Goal: Information Seeking & Learning: Learn about a topic

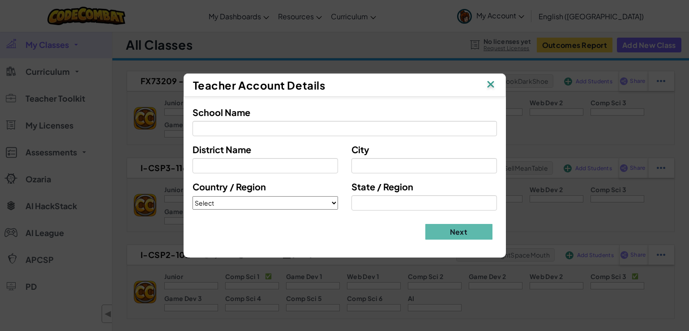
click at [490, 83] on img at bounding box center [491, 84] width 12 height 13
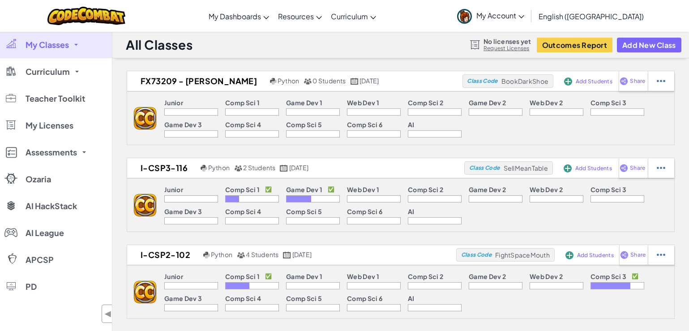
click at [247, 110] on div at bounding box center [252, 111] width 54 height 7
click at [247, 106] on p "Comp Sci 1" at bounding box center [242, 102] width 34 height 7
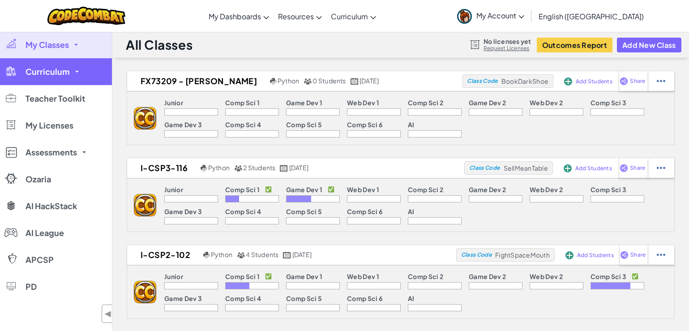
click at [69, 76] on link "Curriculum" at bounding box center [56, 71] width 112 height 27
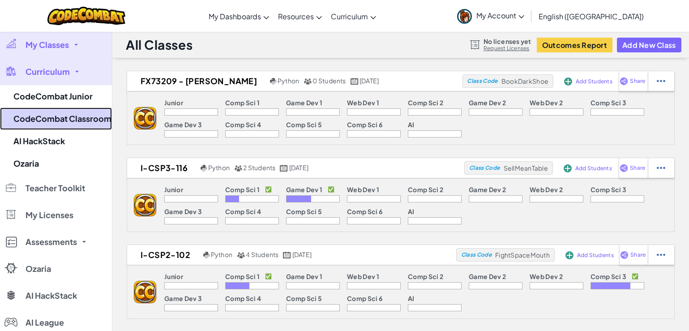
click at [78, 111] on link "CodeCombat Classroom" at bounding box center [56, 118] width 112 height 22
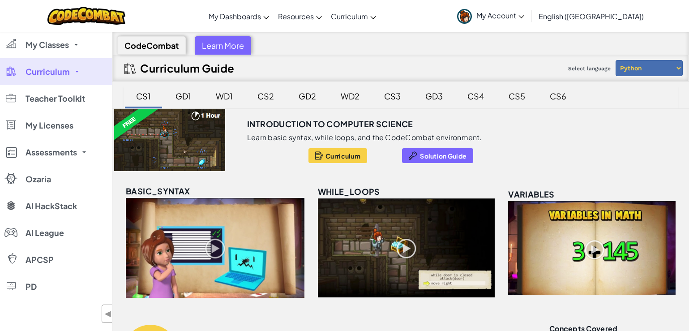
click at [140, 98] on div "CS1" at bounding box center [143, 95] width 33 height 21
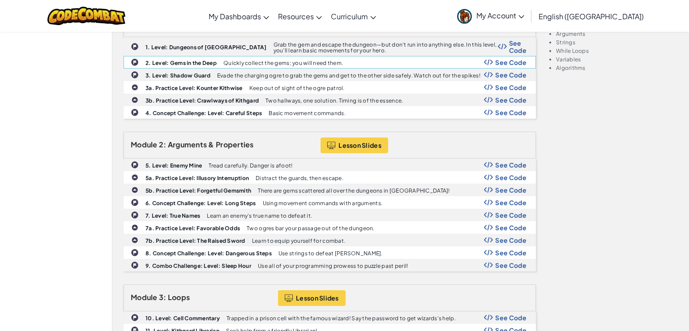
scroll to position [313, 0]
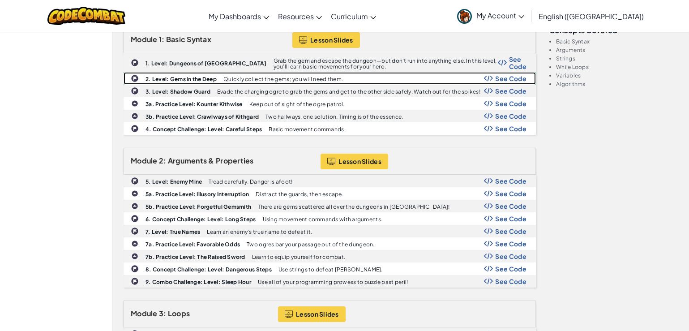
click at [516, 80] on span "See Code" at bounding box center [510, 78] width 31 height 7
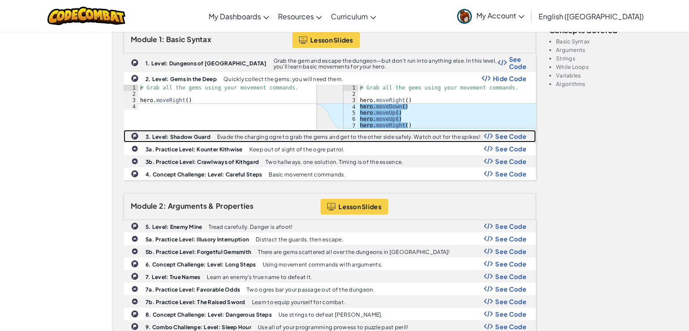
click at [517, 138] on span "See Code" at bounding box center [510, 135] width 31 height 7
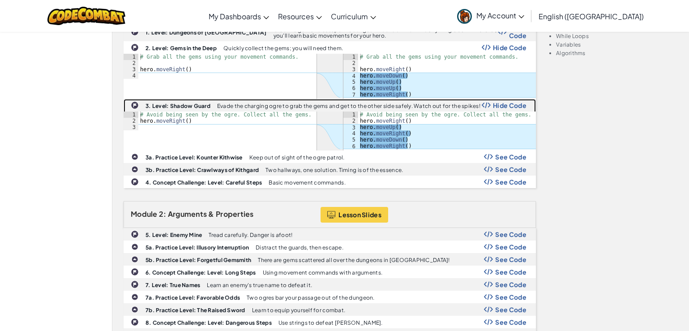
scroll to position [358, 0]
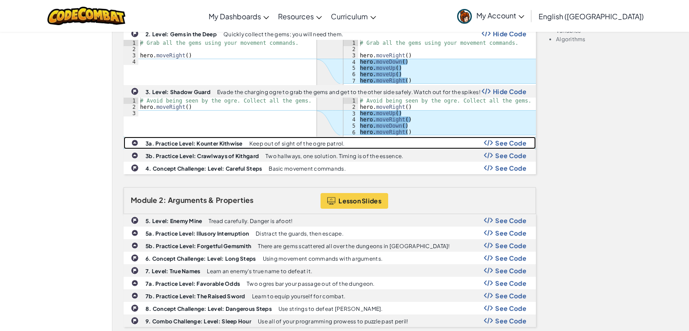
click at [505, 145] on span "See Code" at bounding box center [510, 142] width 31 height 7
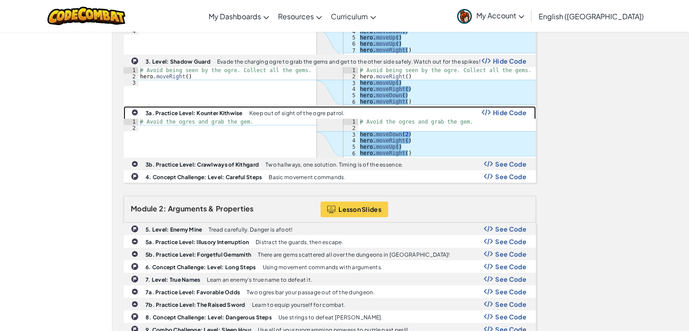
scroll to position [403, 0]
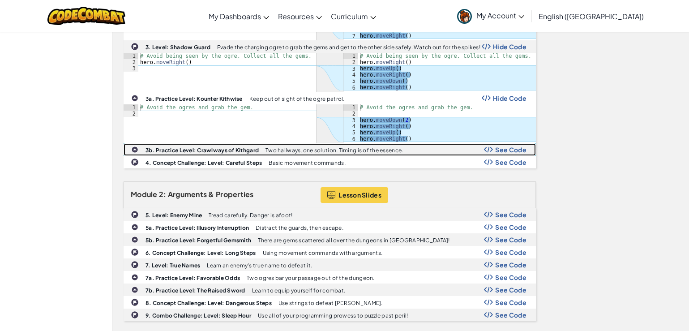
click at [519, 146] on span "See Code" at bounding box center [510, 149] width 31 height 7
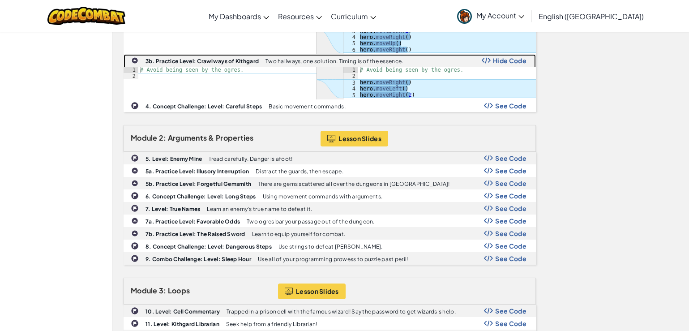
scroll to position [492, 0]
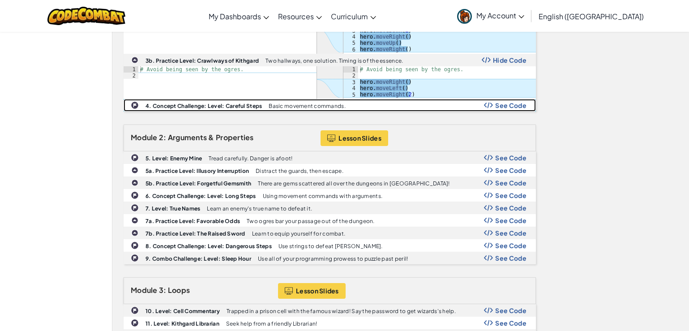
click at [493, 106] on div "See Code" at bounding box center [505, 105] width 43 height 7
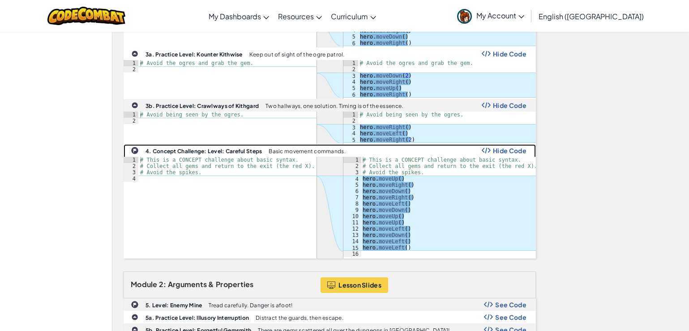
scroll to position [537, 0]
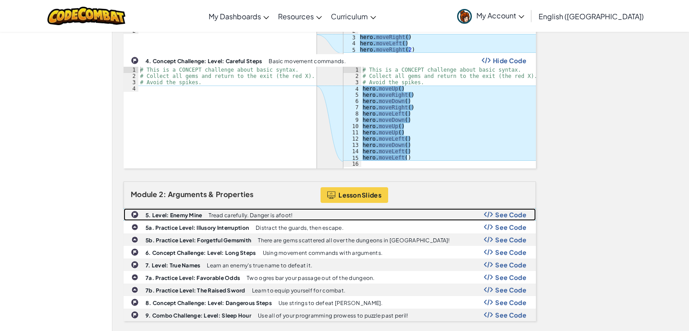
click at [503, 219] on div "5. Level: Enemy Mine Tread carefully. Danger is afoot! See Code" at bounding box center [329, 215] width 411 height 12
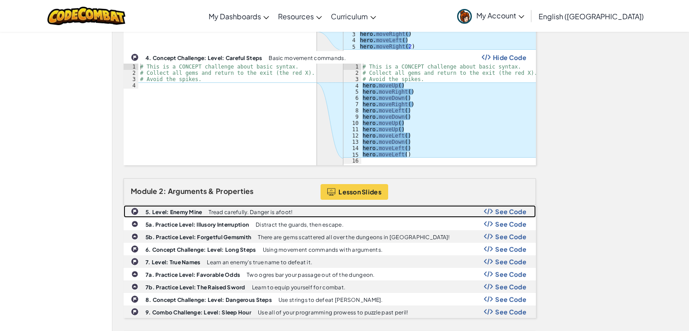
scroll to position [627, 0]
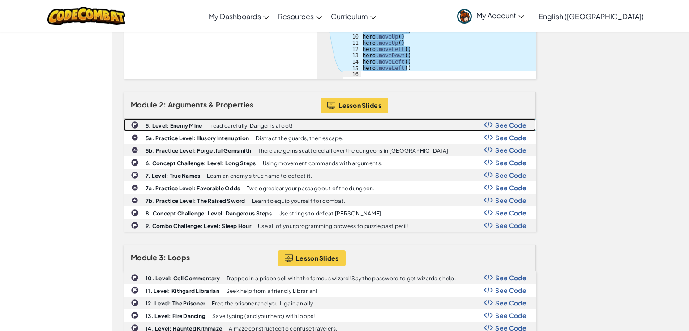
click at [507, 127] on span "See Code" at bounding box center [510, 124] width 31 height 7
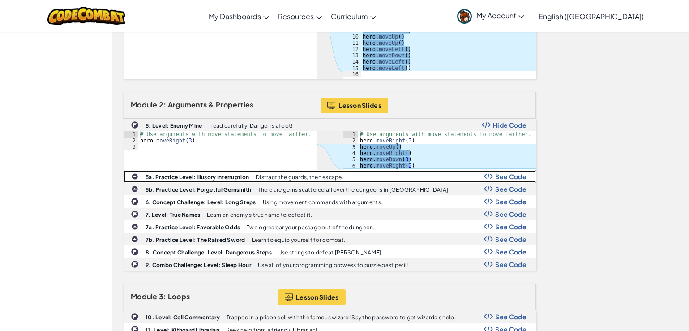
click at [513, 177] on span "See Code" at bounding box center [510, 176] width 31 height 7
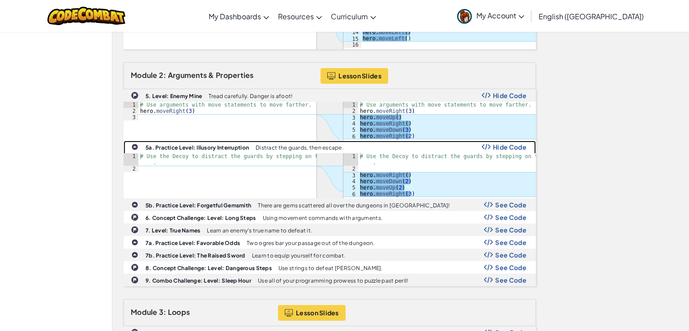
scroll to position [671, 0]
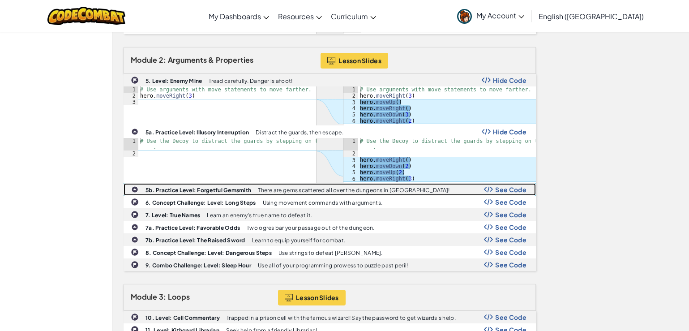
click at [503, 191] on span "See Code" at bounding box center [510, 189] width 31 height 7
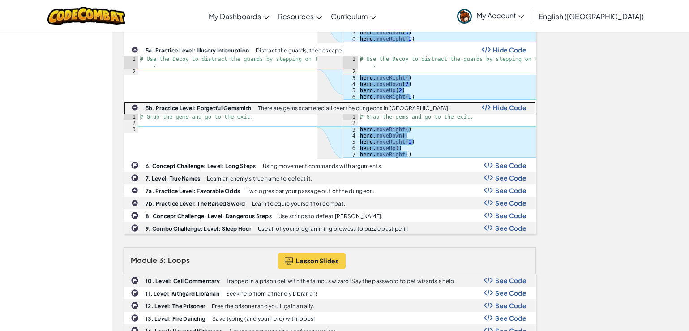
scroll to position [761, 0]
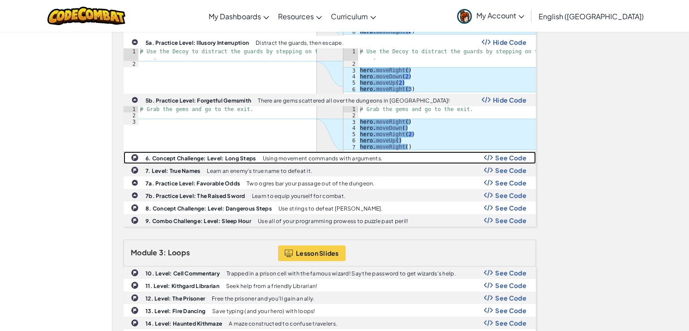
click at [515, 158] on span "See Code" at bounding box center [510, 157] width 31 height 7
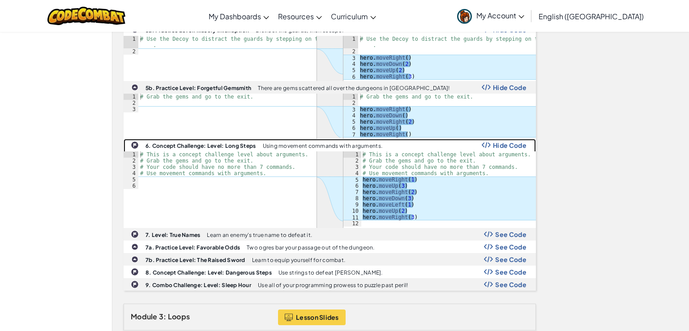
scroll to position [806, 0]
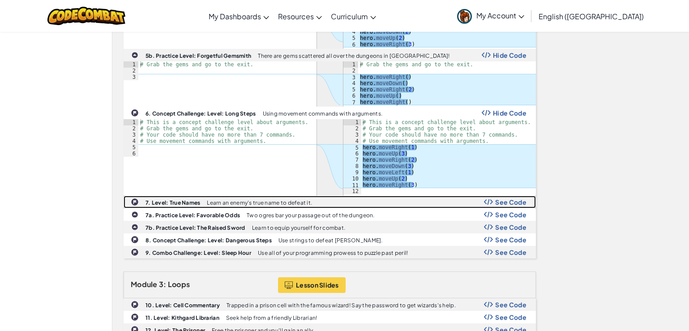
click at [510, 200] on span "See Code" at bounding box center [510, 201] width 31 height 7
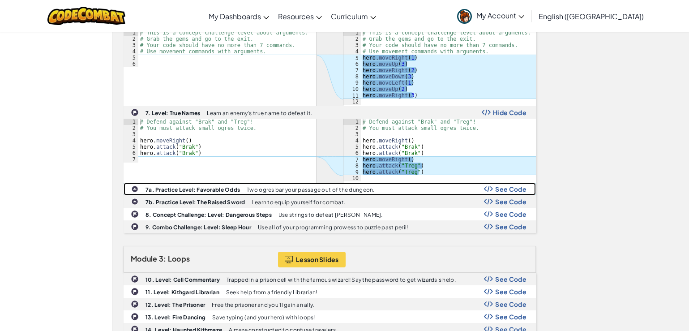
click at [511, 190] on span "See Code" at bounding box center [510, 188] width 31 height 7
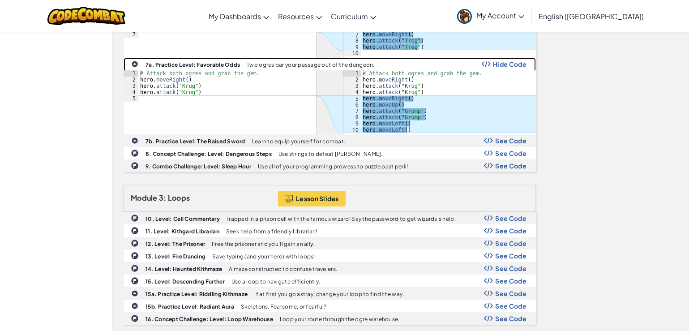
scroll to position [1029, 0]
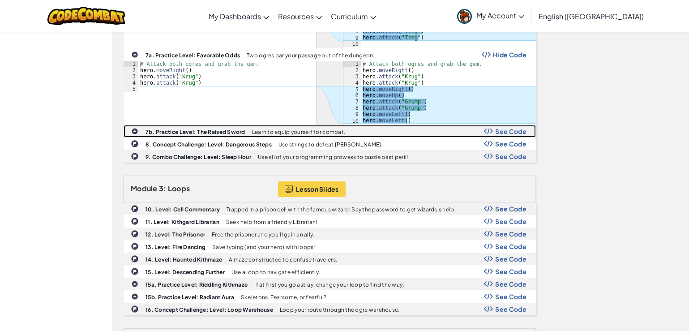
click at [517, 134] on span "See Code" at bounding box center [510, 131] width 31 height 7
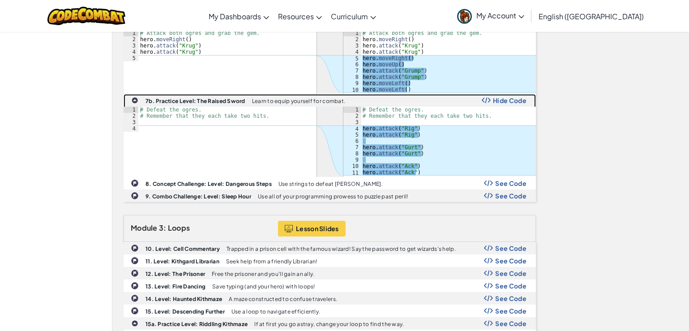
scroll to position [1074, 0]
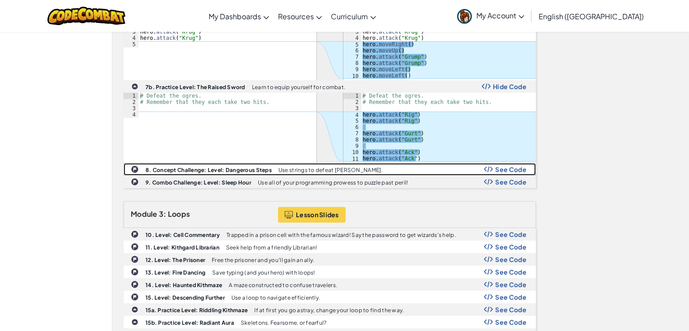
click at [505, 170] on span "See Code" at bounding box center [510, 169] width 31 height 7
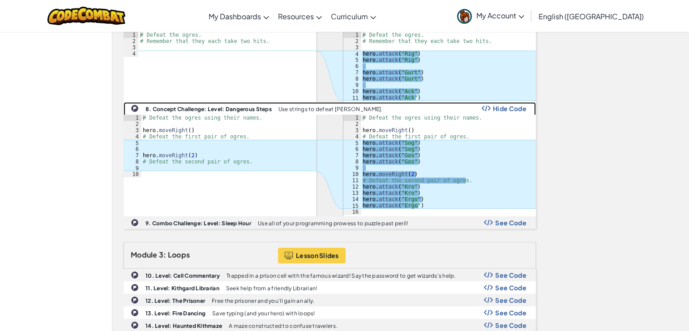
scroll to position [1164, 0]
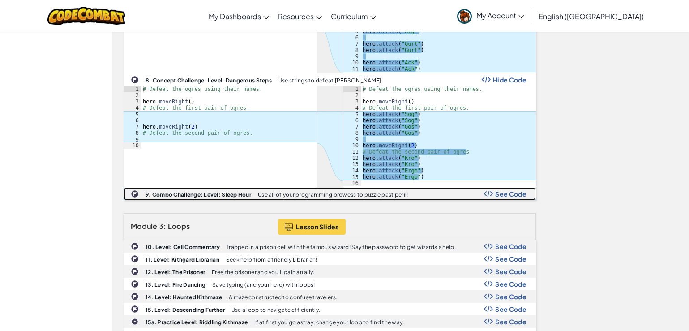
click at [506, 194] on span "See Code" at bounding box center [510, 193] width 31 height 7
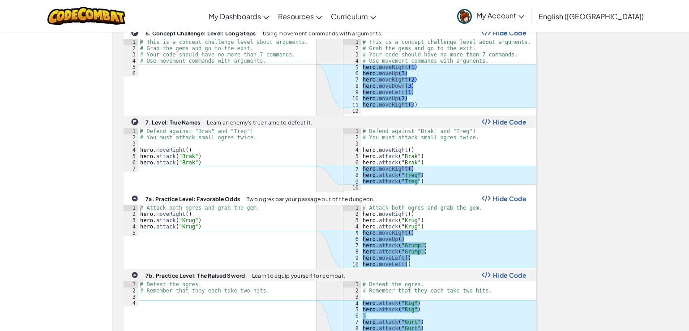
scroll to position [806, 0]
